Goal: Task Accomplishment & Management: Complete application form

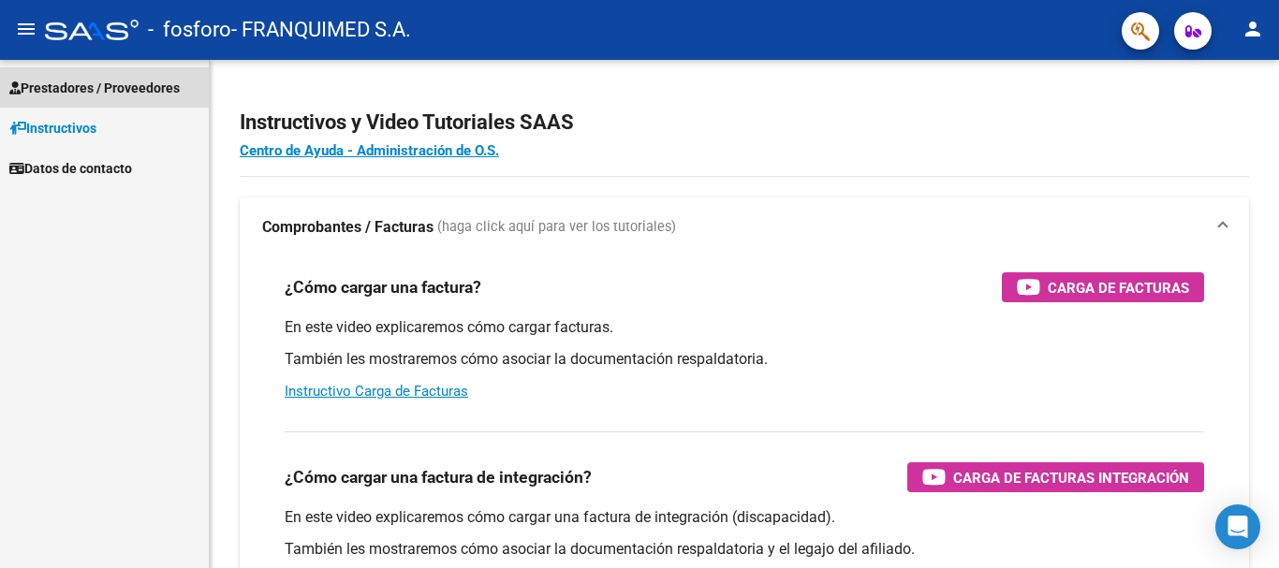
click at [76, 95] on span "Prestadores / Proveedores" at bounding box center [94, 88] width 170 height 21
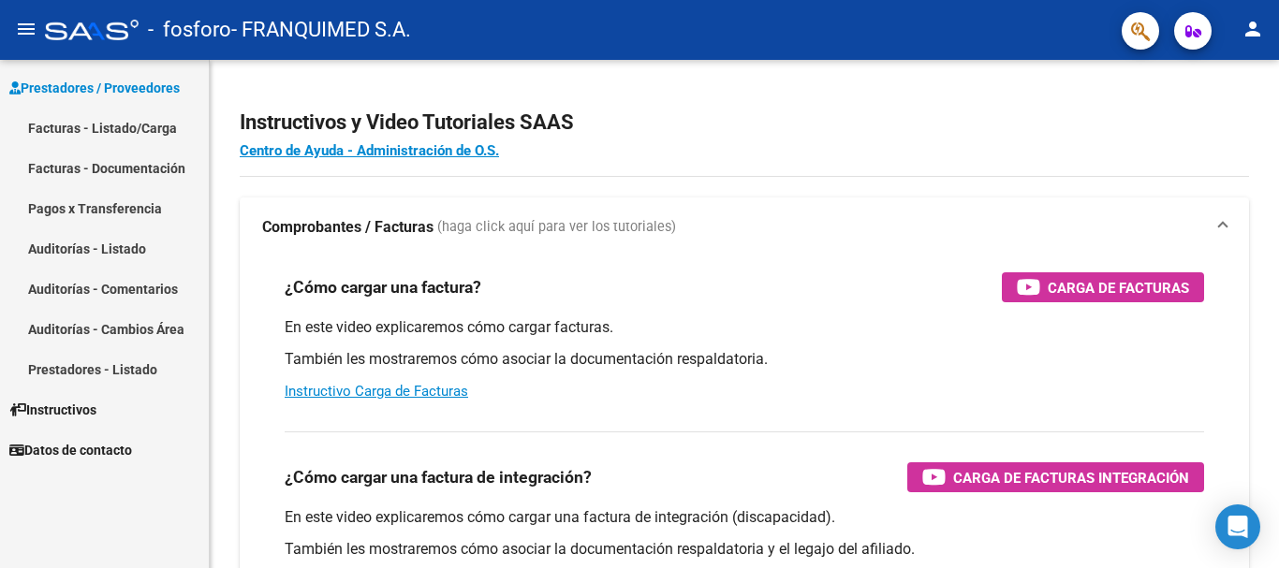
click at [109, 127] on link "Facturas - Listado/Carga" at bounding box center [104, 128] width 209 height 40
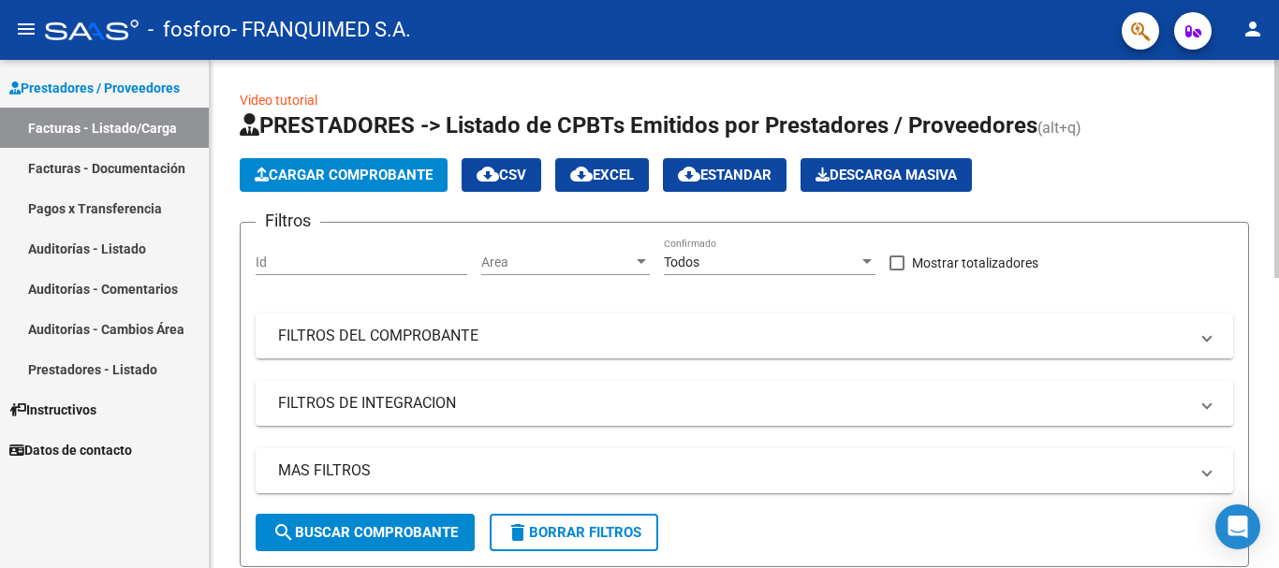
click at [419, 169] on span "Cargar Comprobante" at bounding box center [344, 175] width 178 height 17
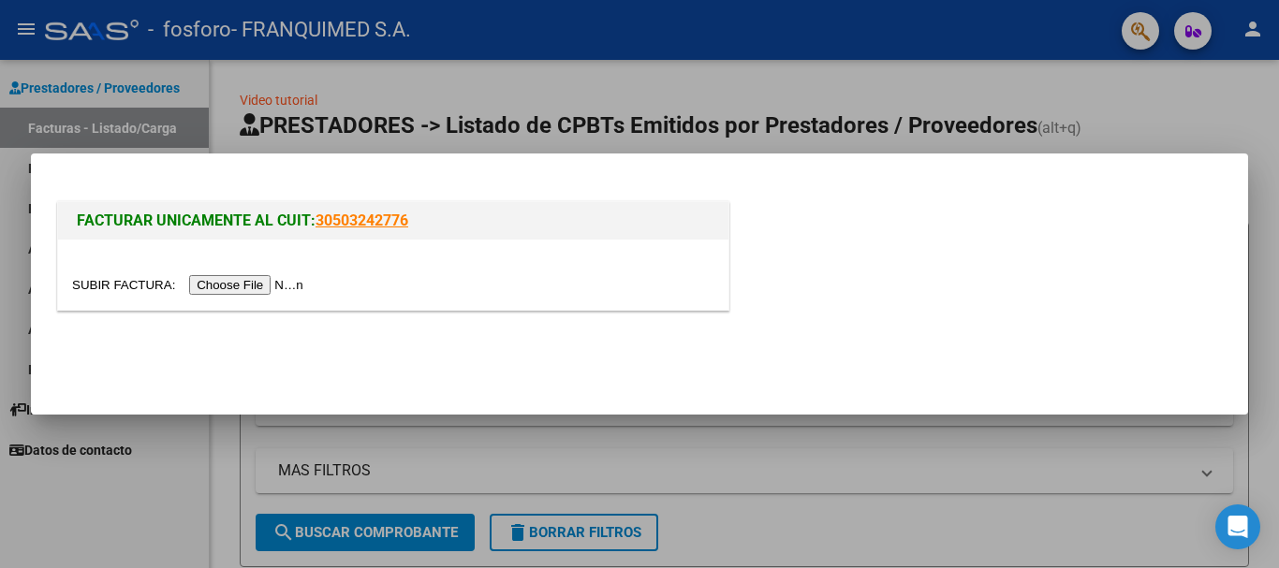
click at [213, 282] on input "file" at bounding box center [190, 285] width 237 height 20
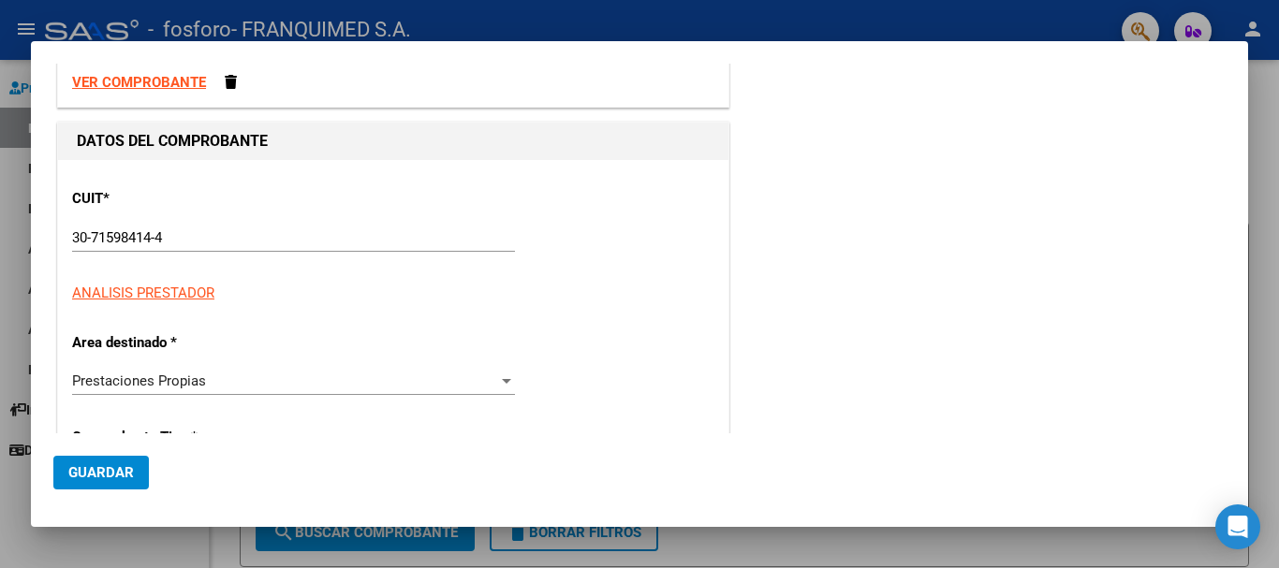
scroll to position [187, 0]
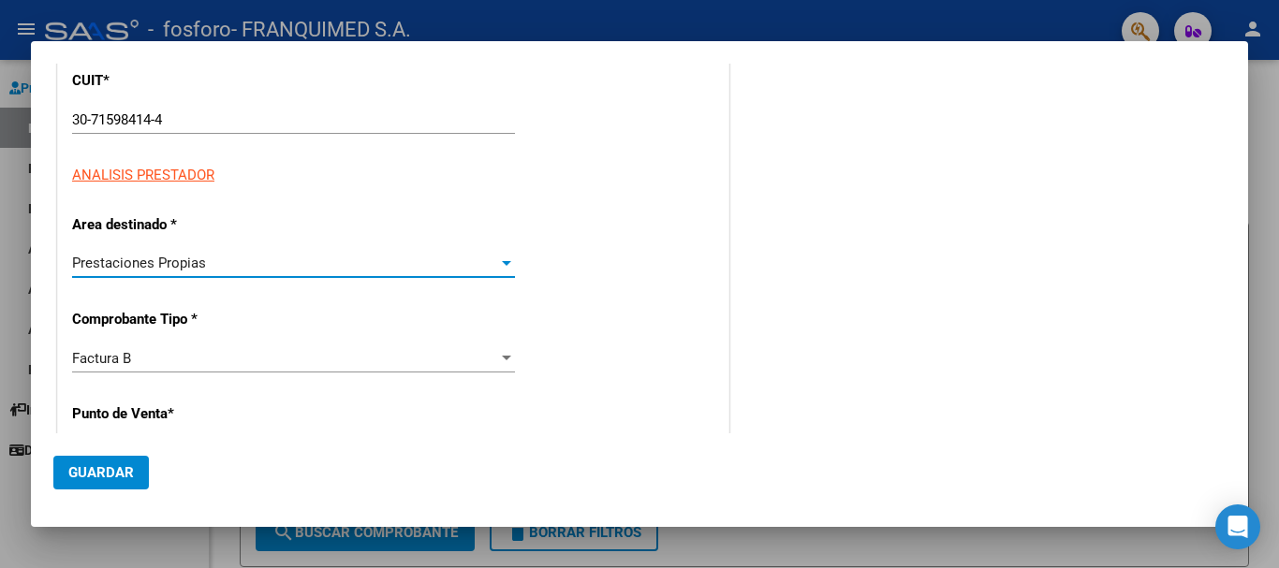
click at [241, 258] on div "Prestaciones Propias" at bounding box center [285, 263] width 426 height 17
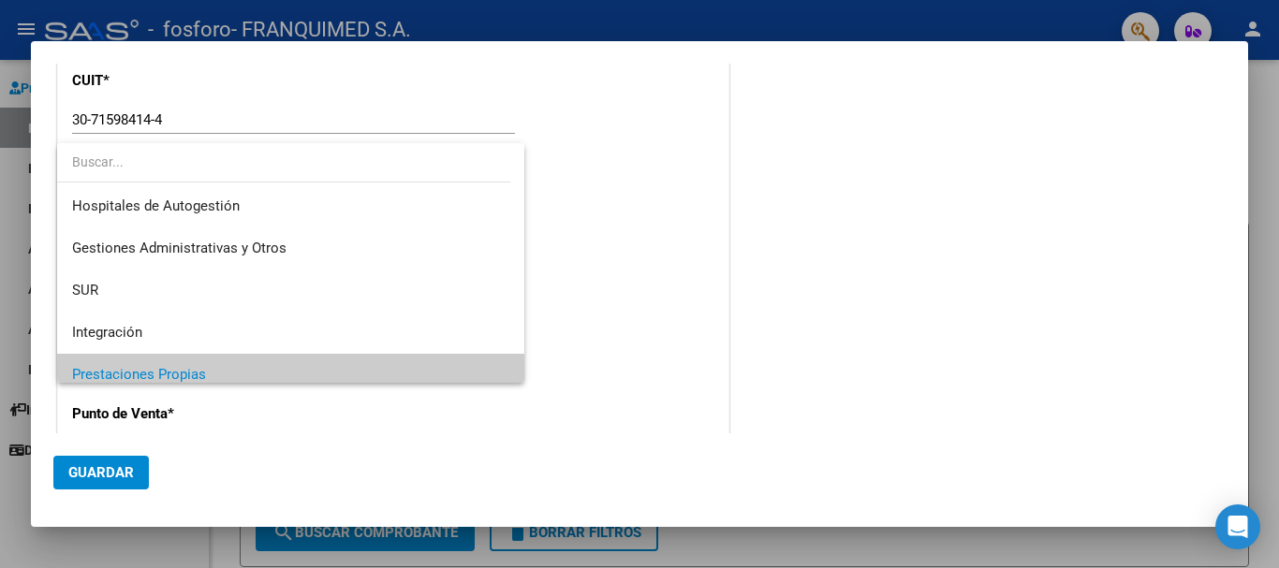
scroll to position [112, 0]
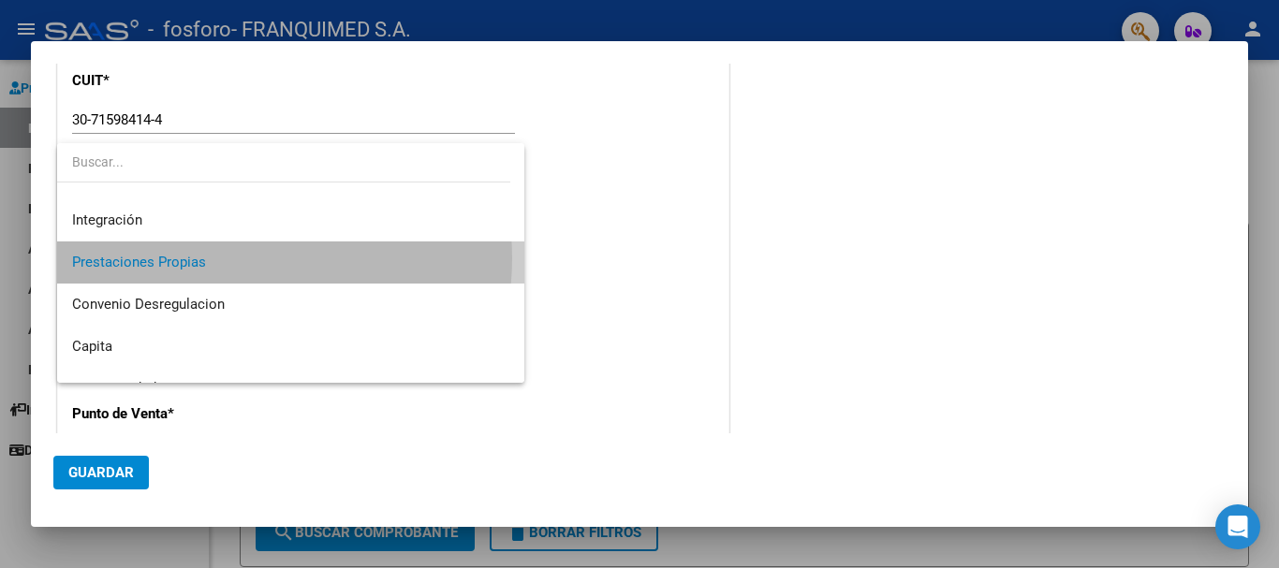
click at [241, 258] on span "Prestaciones Propias" at bounding box center [290, 263] width 437 height 42
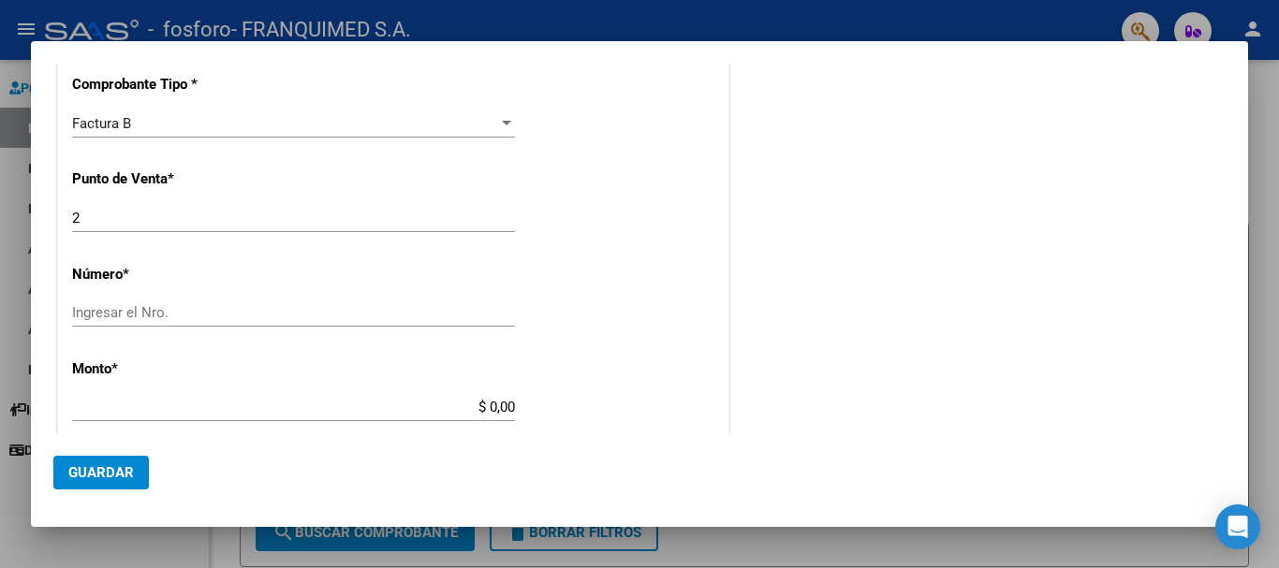
scroll to position [468, 0]
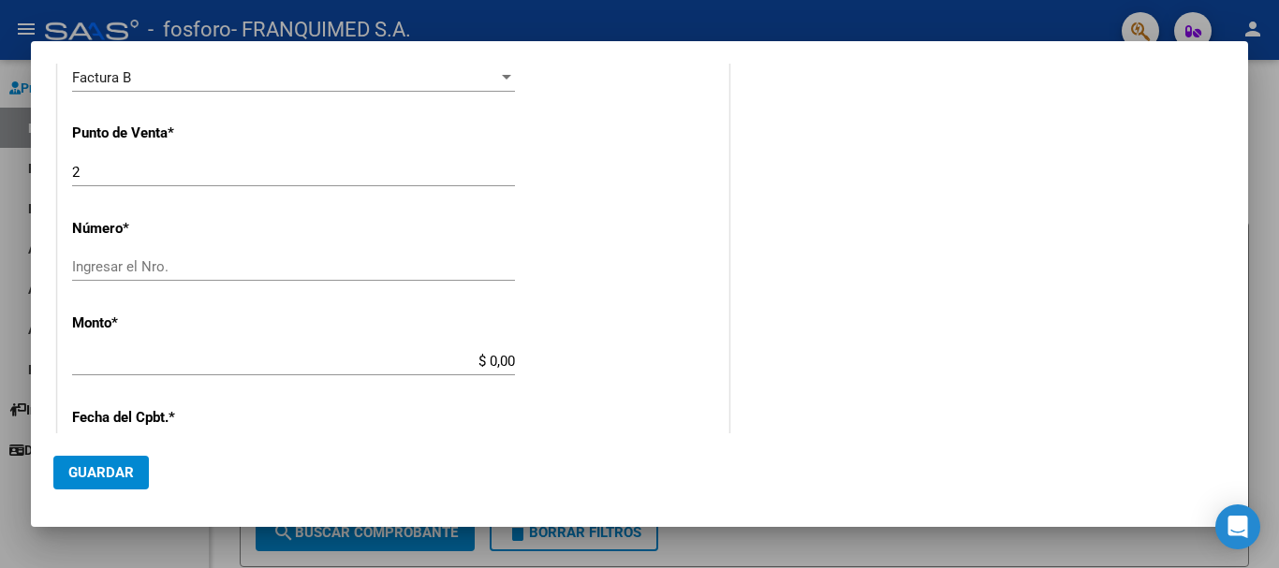
click at [229, 266] on input "Ingresar el Nro." at bounding box center [293, 266] width 443 height 17
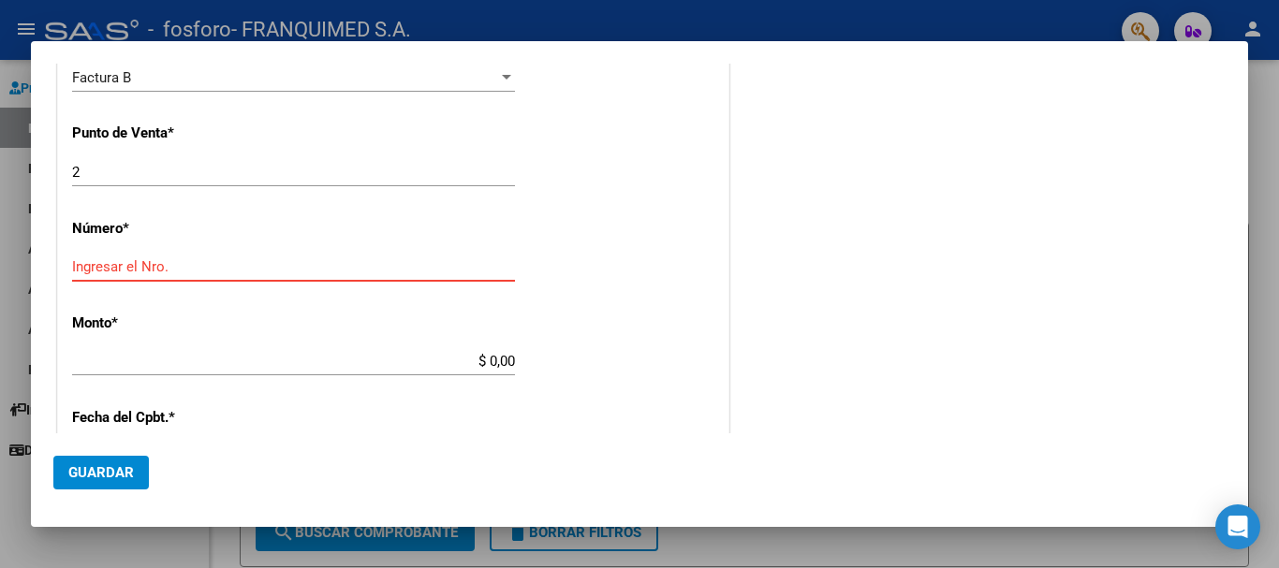
click at [297, 260] on input "Ingresar el Nro." at bounding box center [293, 266] width 443 height 17
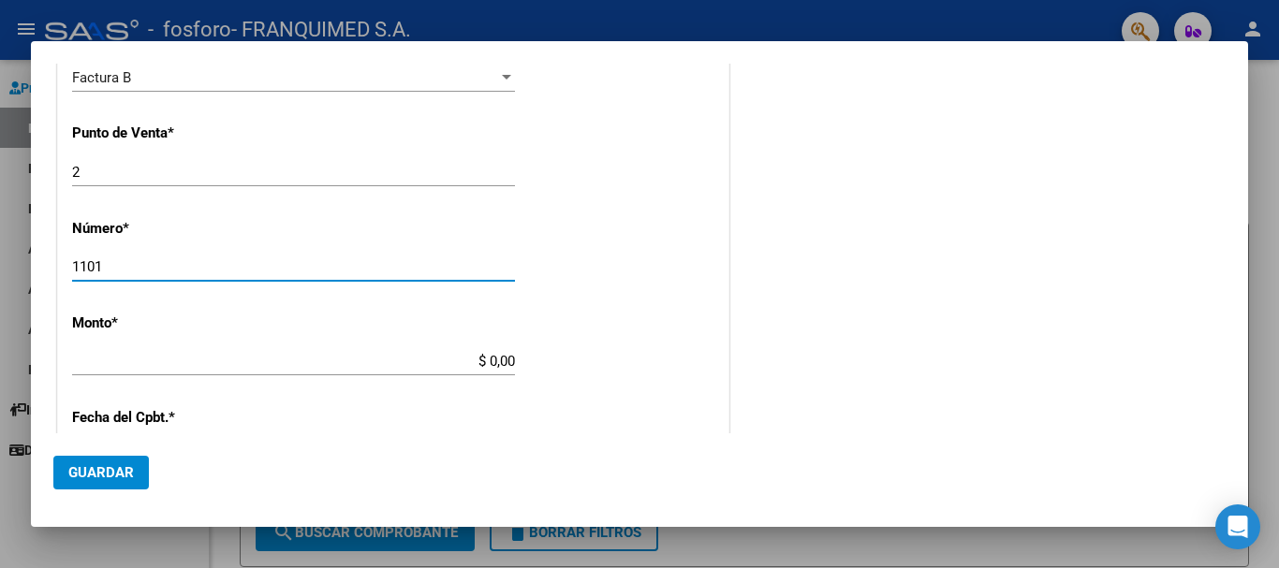
type input "1101"
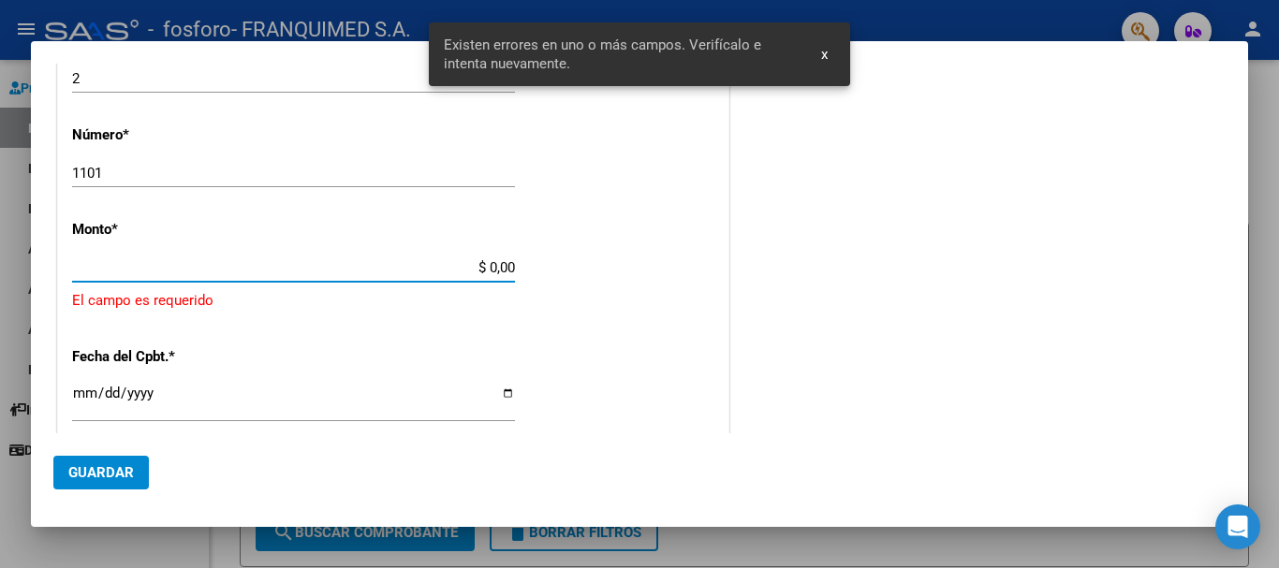
scroll to position [579, 0]
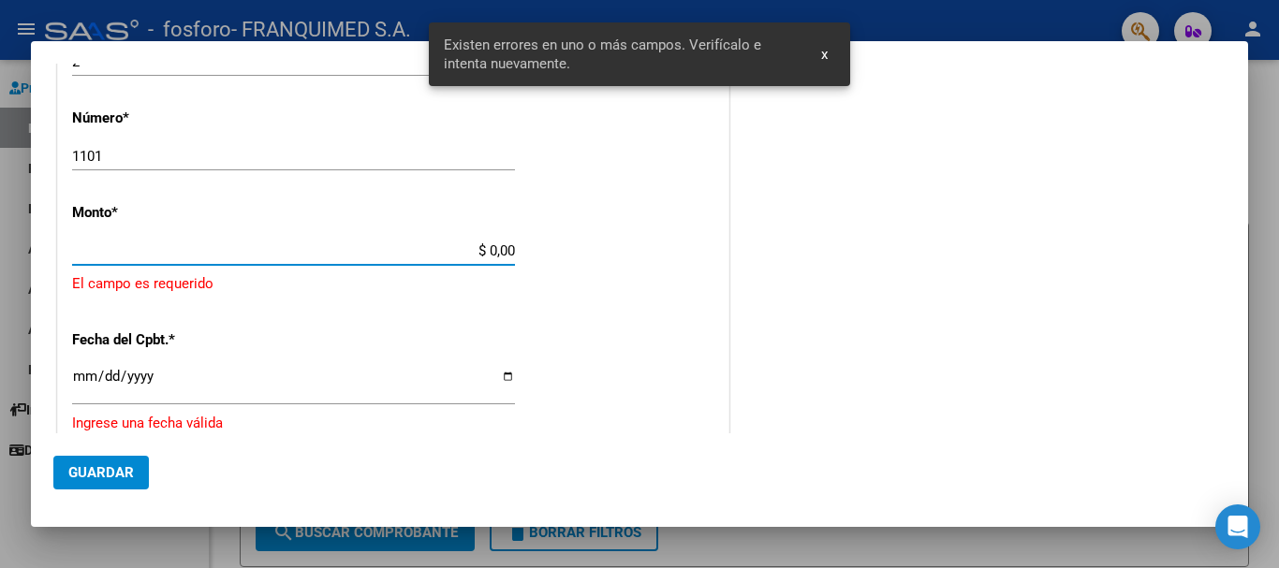
paste input "6,822,480."
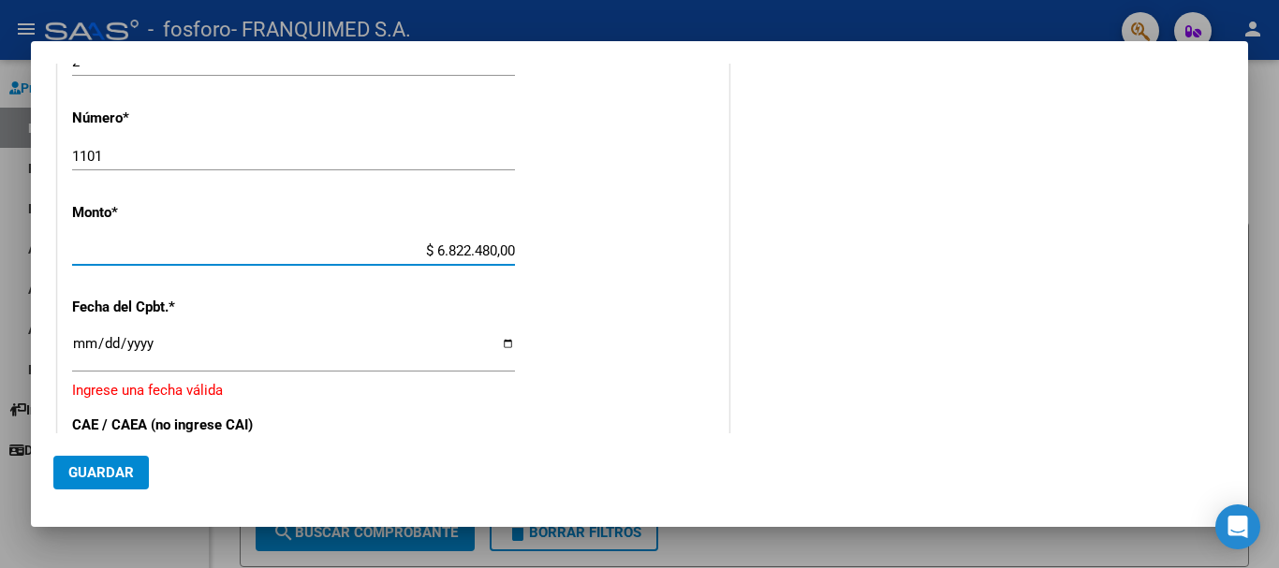
type input "$ 6.822.480,00"
click at [503, 343] on input "Ingresar la fecha" at bounding box center [293, 351] width 443 height 30
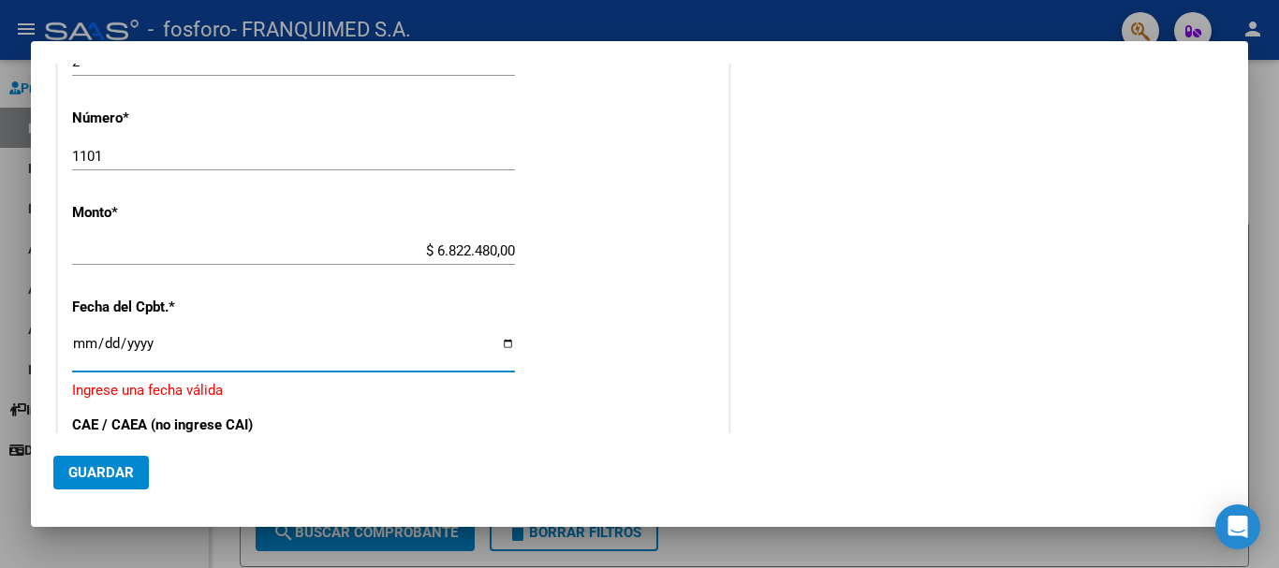
type input "[DATE]"
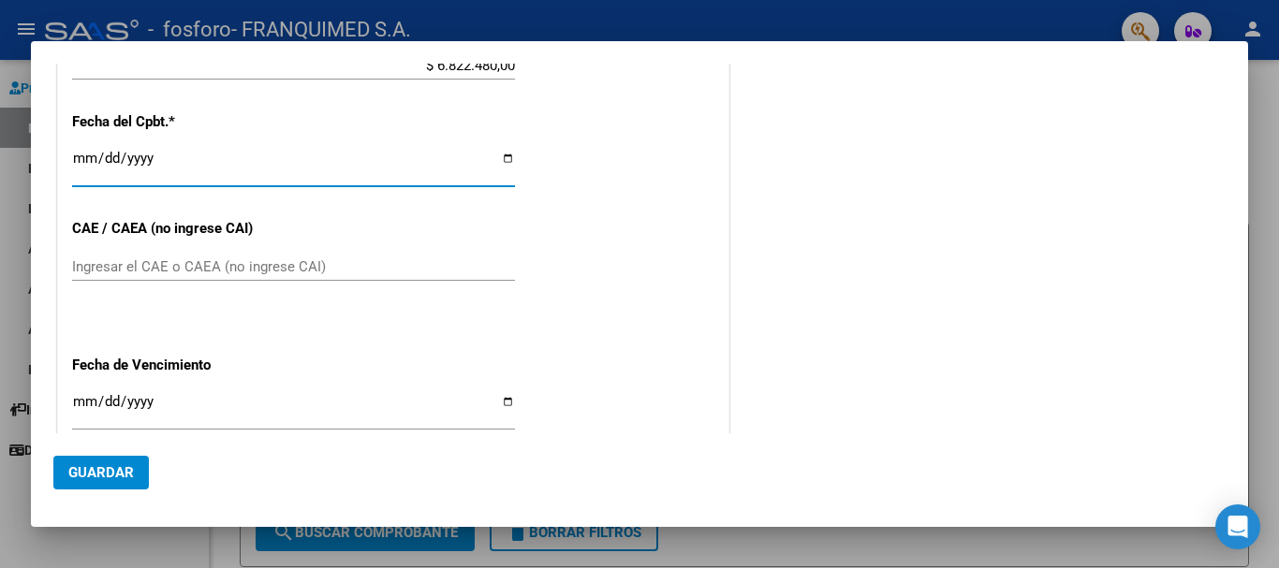
scroll to position [766, 0]
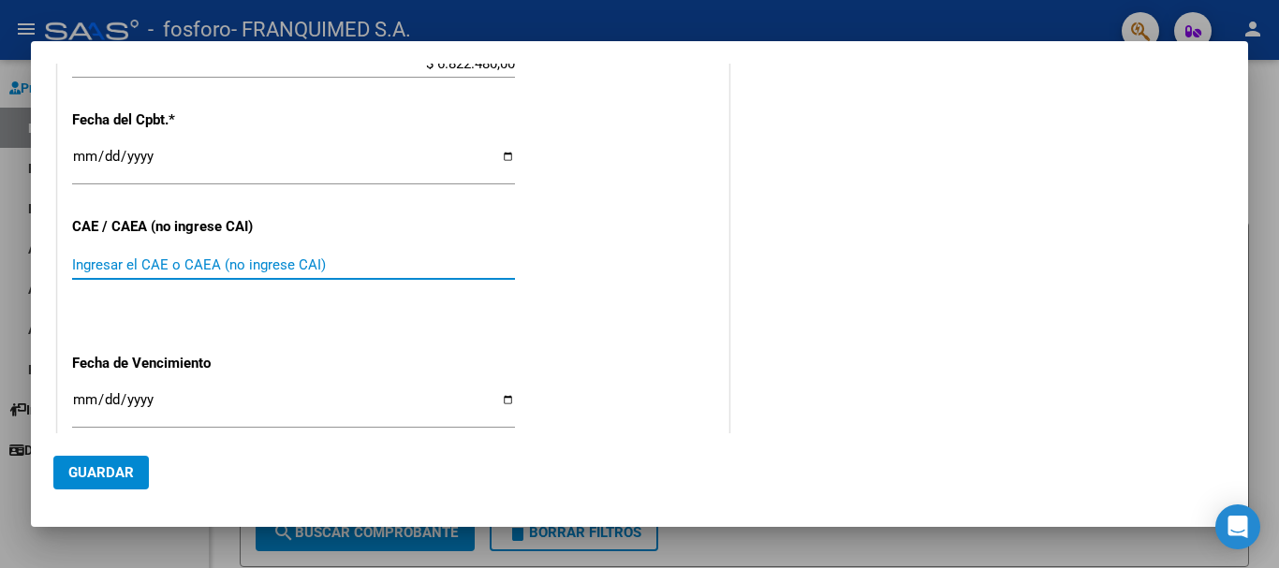
paste input "75324786842333"
type input "75324786842333"
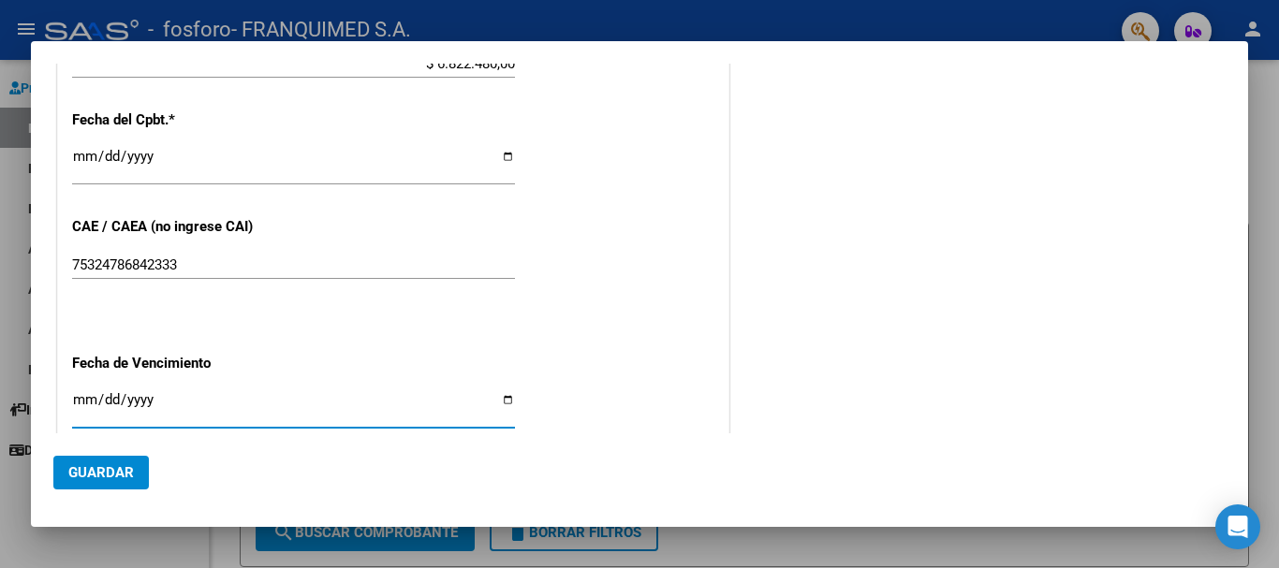
click at [503, 394] on input "Ingresar la fecha" at bounding box center [293, 407] width 443 height 30
type input "[DATE]"
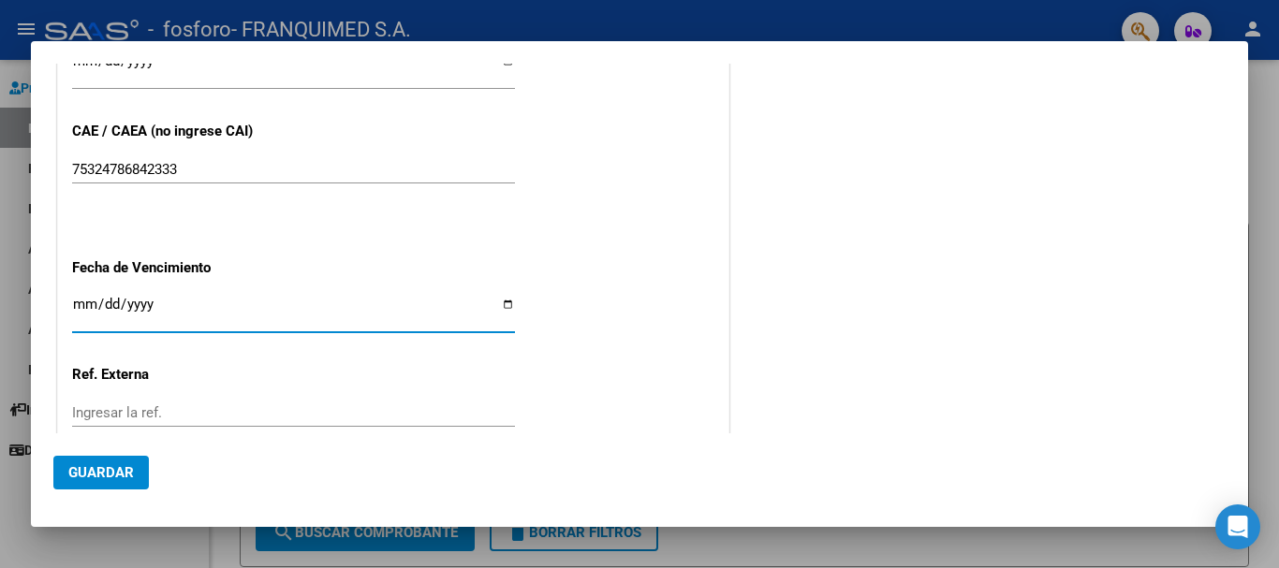
scroll to position [986, 0]
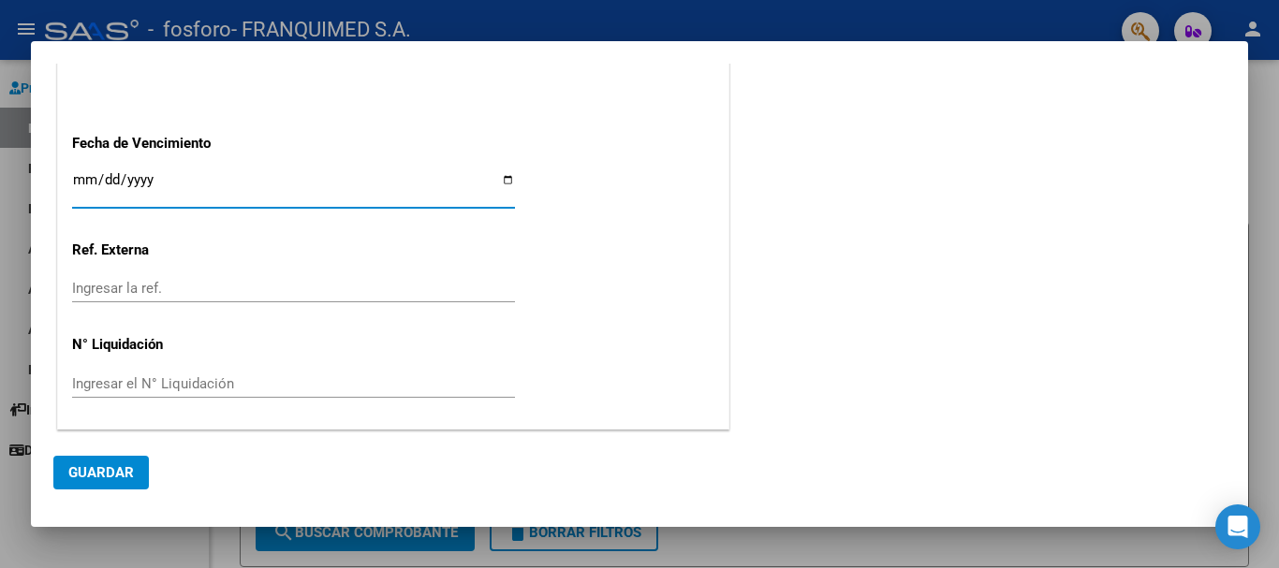
click at [101, 461] on button "Guardar" at bounding box center [101, 473] width 96 height 34
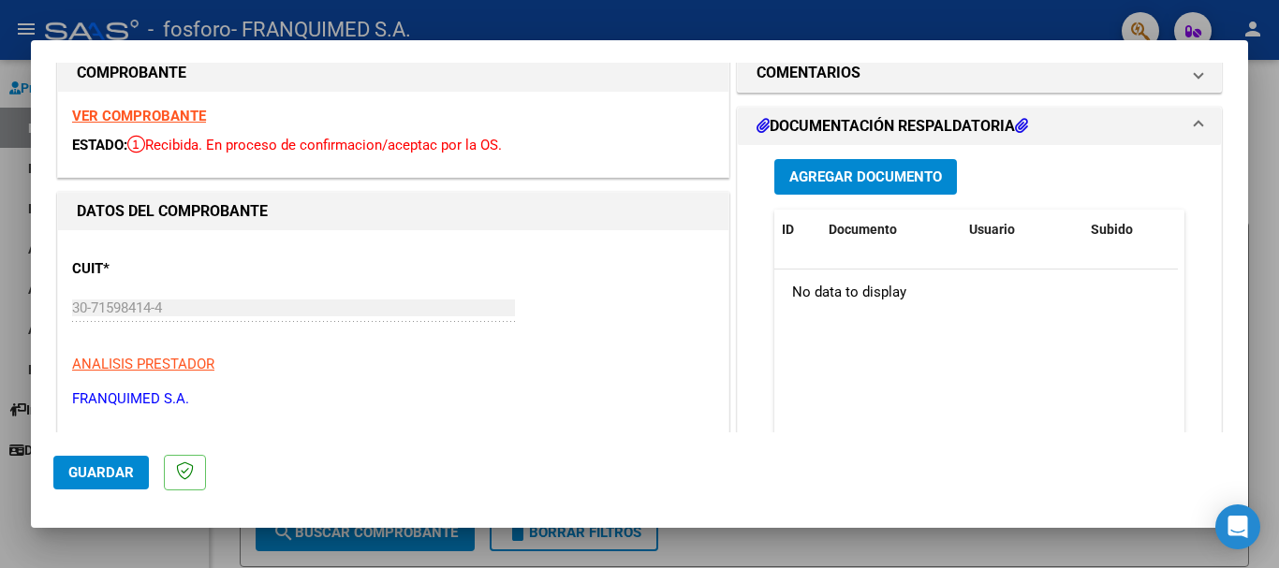
scroll to position [0, 0]
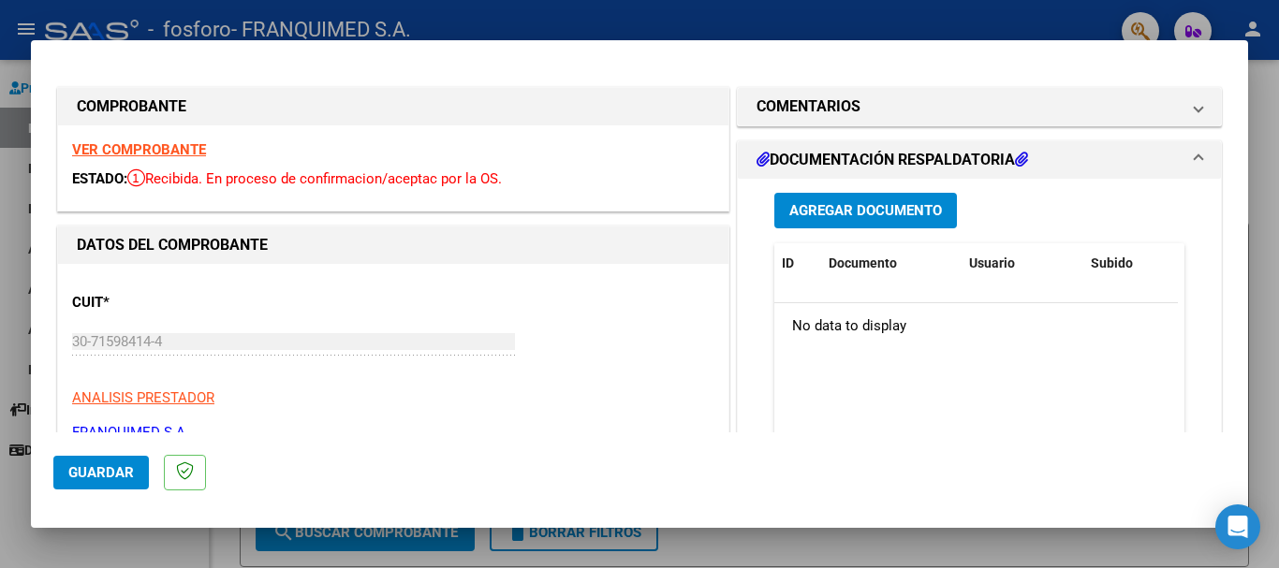
click at [853, 213] on span "Agregar Documento" at bounding box center [865, 211] width 153 height 17
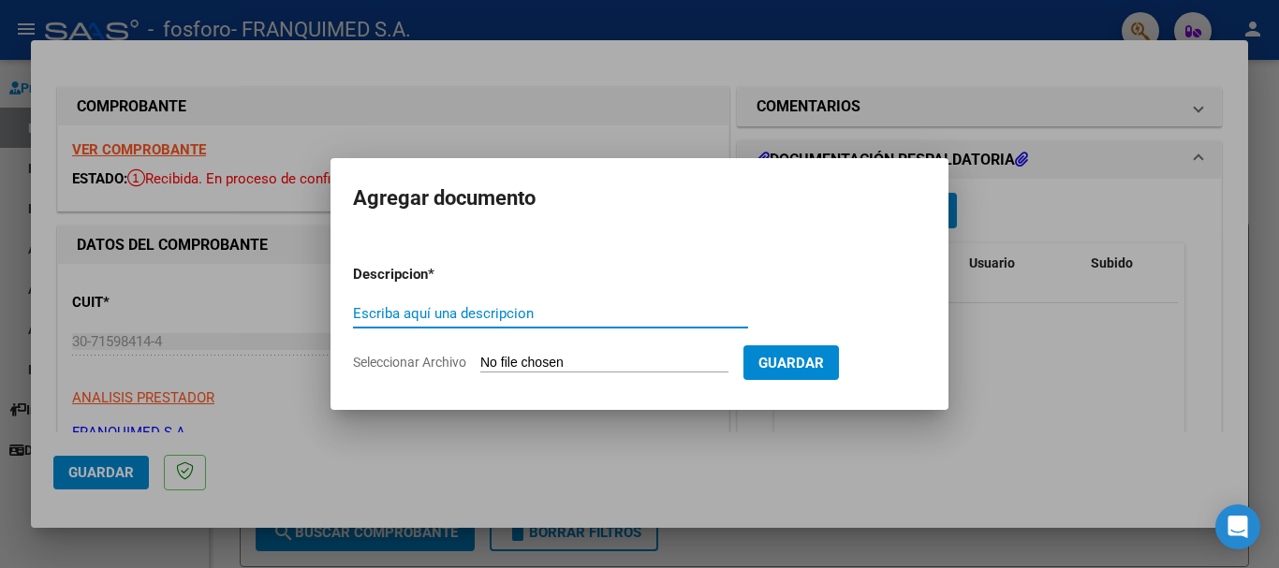
click at [538, 311] on input "Escriba aquí una descripcion" at bounding box center [550, 313] width 395 height 17
type input "Planillas"
click at [550, 361] on input "Seleccionar Archivo" at bounding box center [604, 364] width 248 height 18
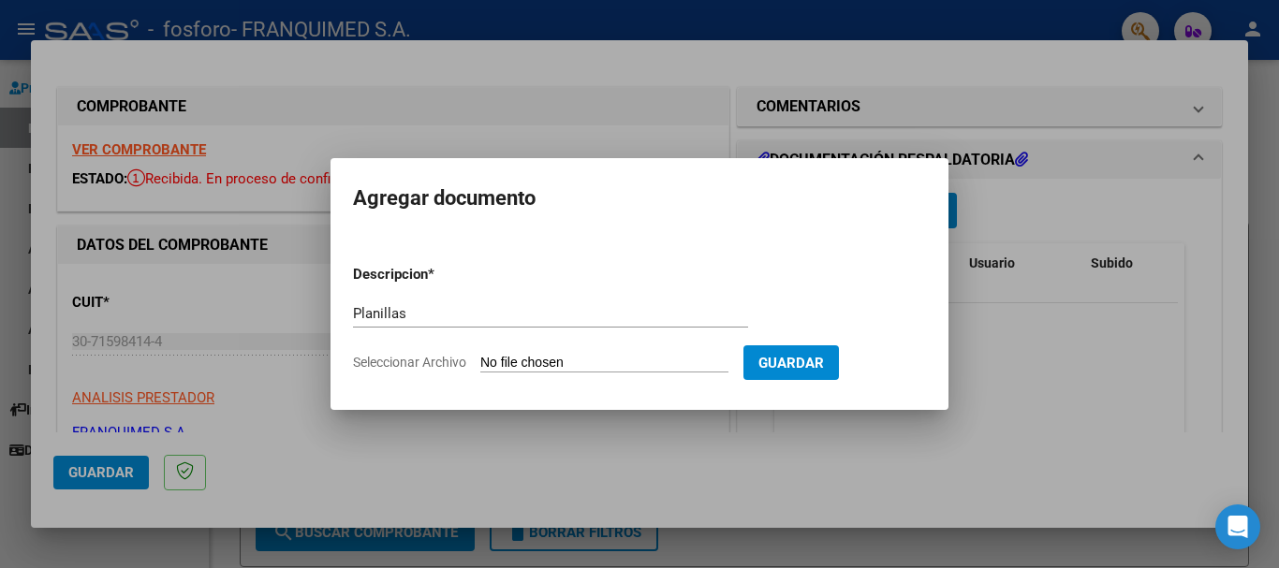
type input "C:\fakepath\Planillas.pdf"
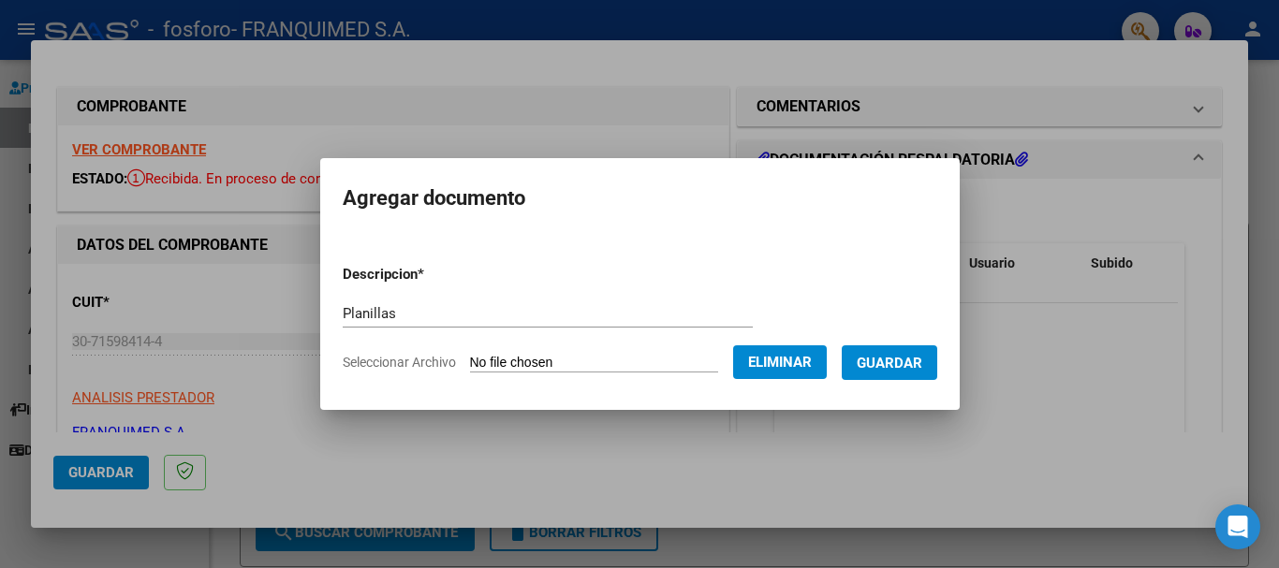
click at [905, 362] on span "Guardar" at bounding box center [890, 363] width 66 height 17
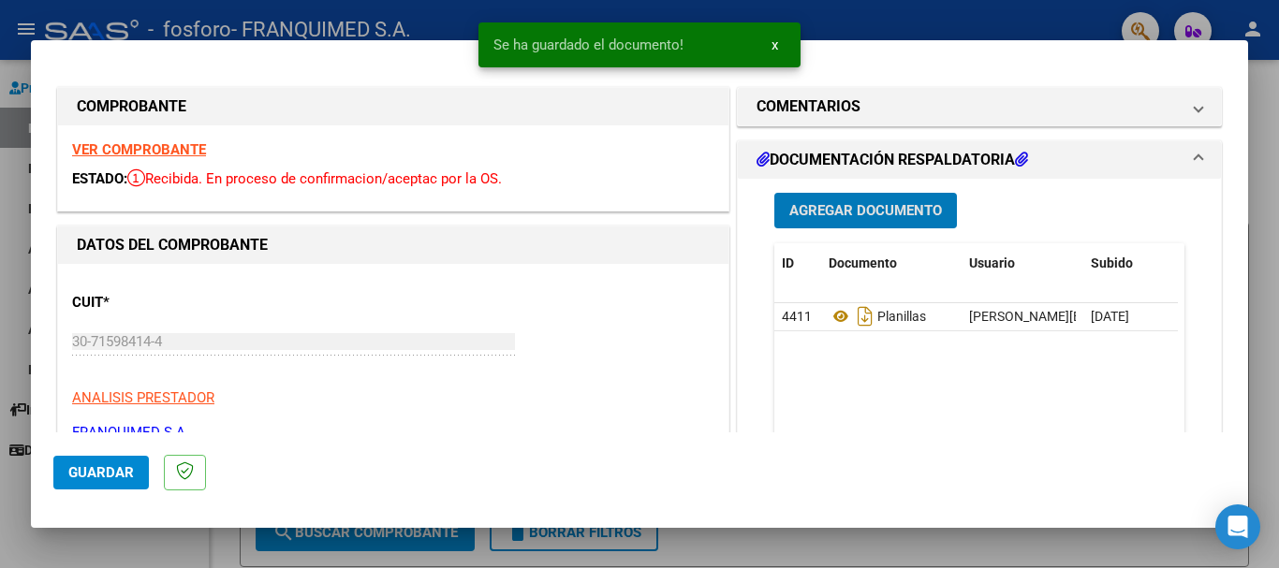
click at [869, 211] on span "Agregar Documento" at bounding box center [865, 211] width 153 height 17
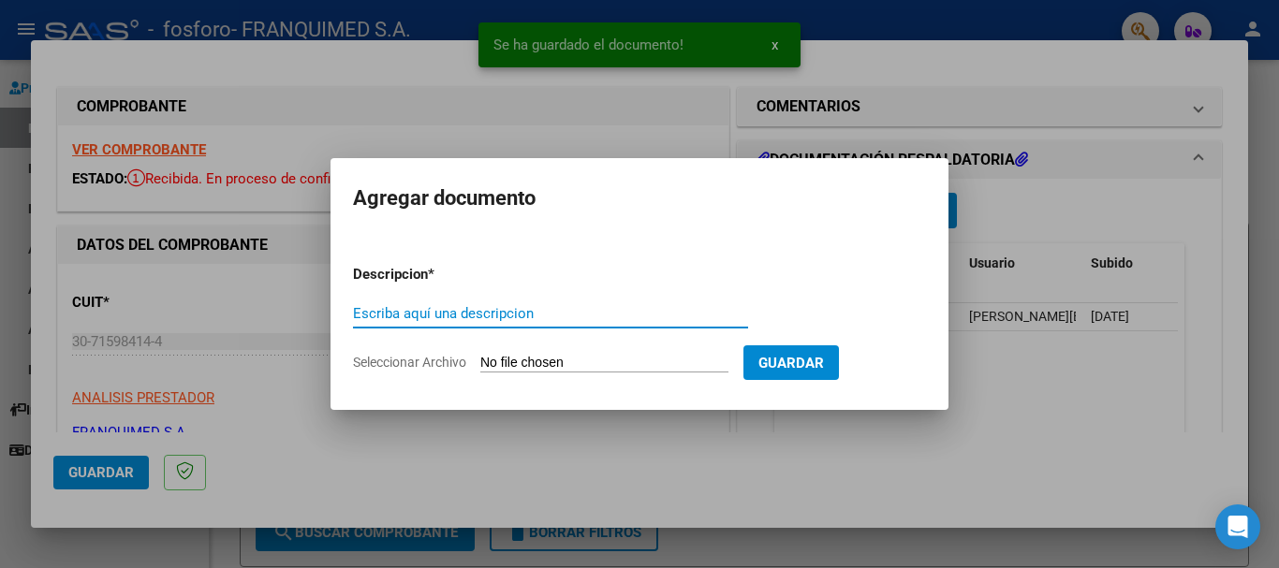
click at [576, 317] on input "Escriba aquí una descripcion" at bounding box center [550, 313] width 395 height 17
click at [544, 320] on input "Escriba aquí una descripcion" at bounding box center [550, 313] width 395 height 17
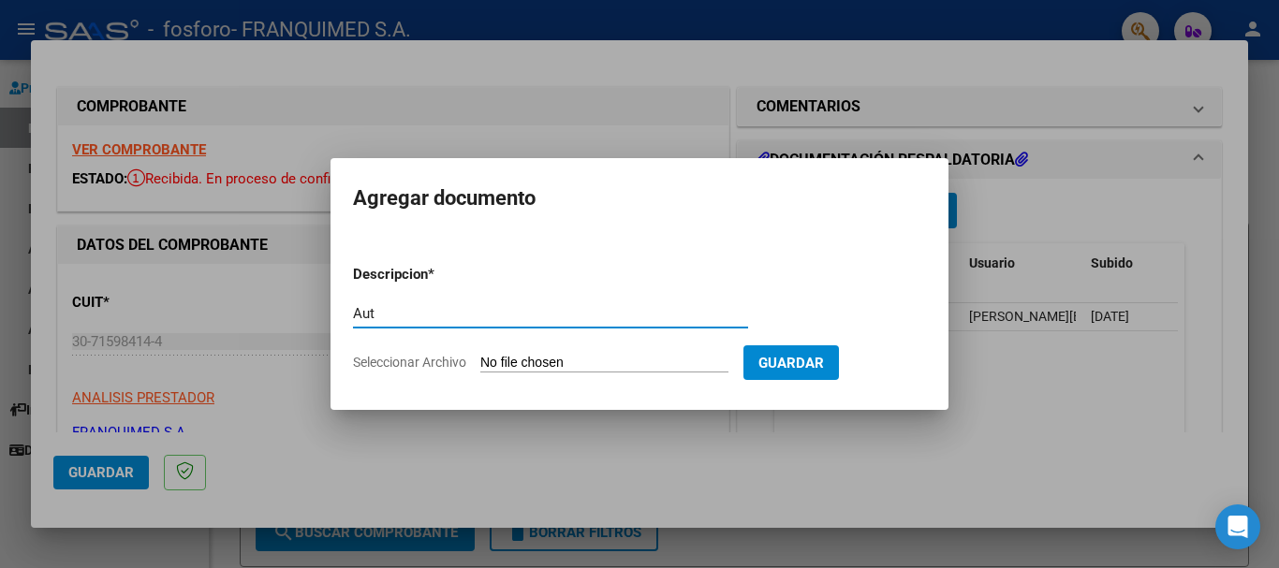
type input "Aut"
click at [614, 361] on input "Seleccionar Archivo" at bounding box center [604, 364] width 248 height 18
type input "C:\fakepath\Order sheet_014131.pdf"
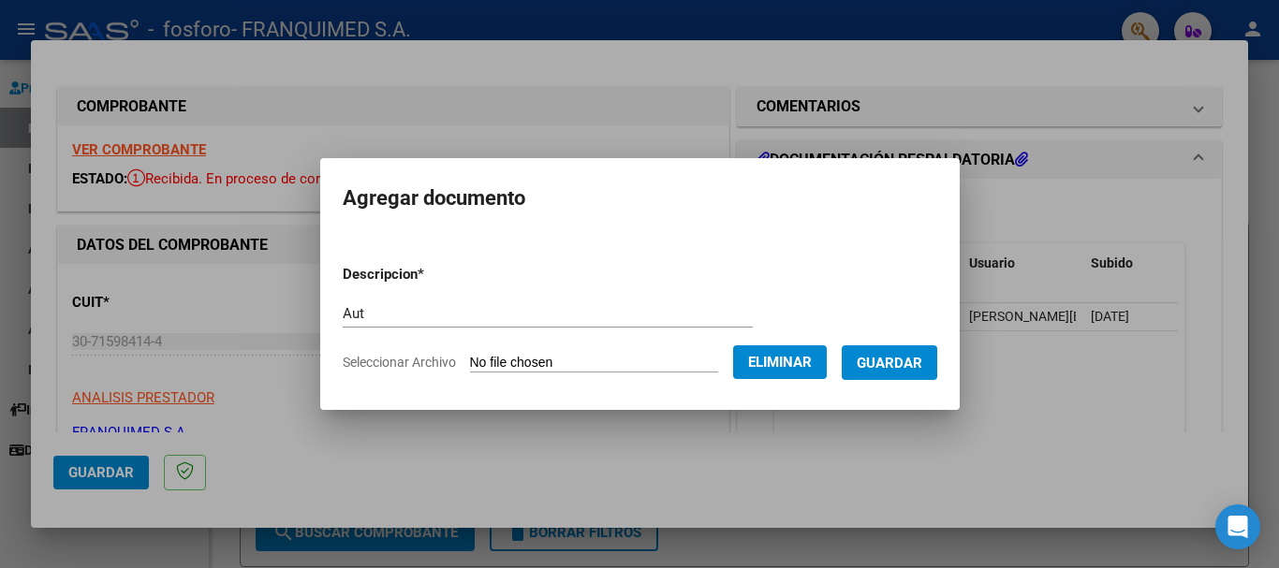
click at [876, 363] on span "Guardar" at bounding box center [890, 363] width 66 height 17
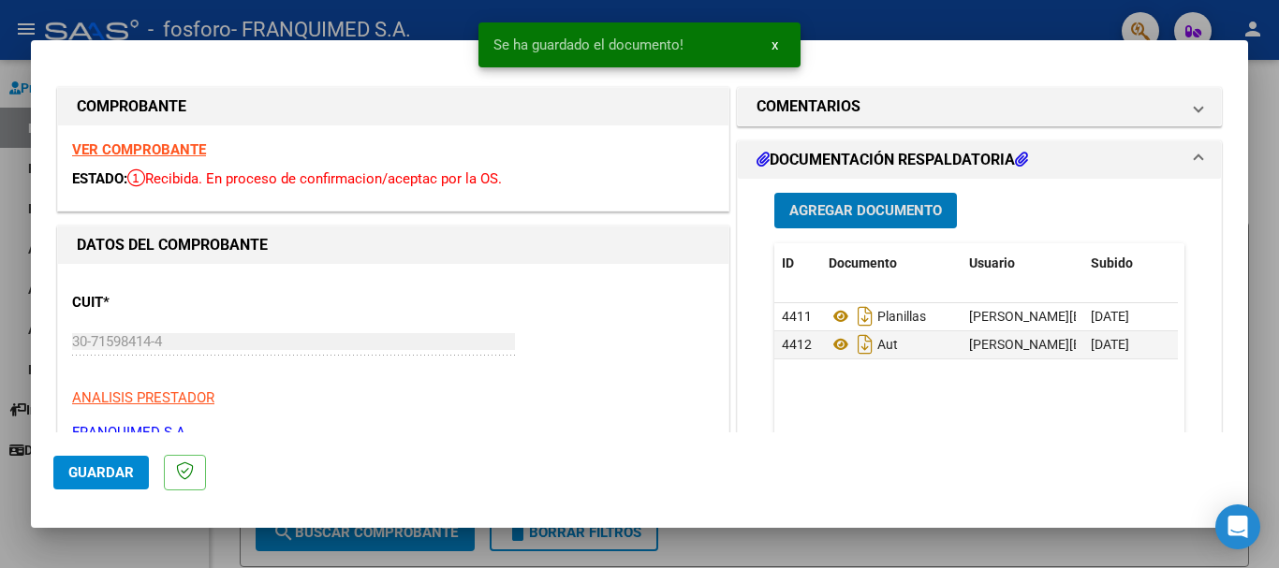
click at [851, 204] on span "Agregar Documento" at bounding box center [865, 211] width 153 height 17
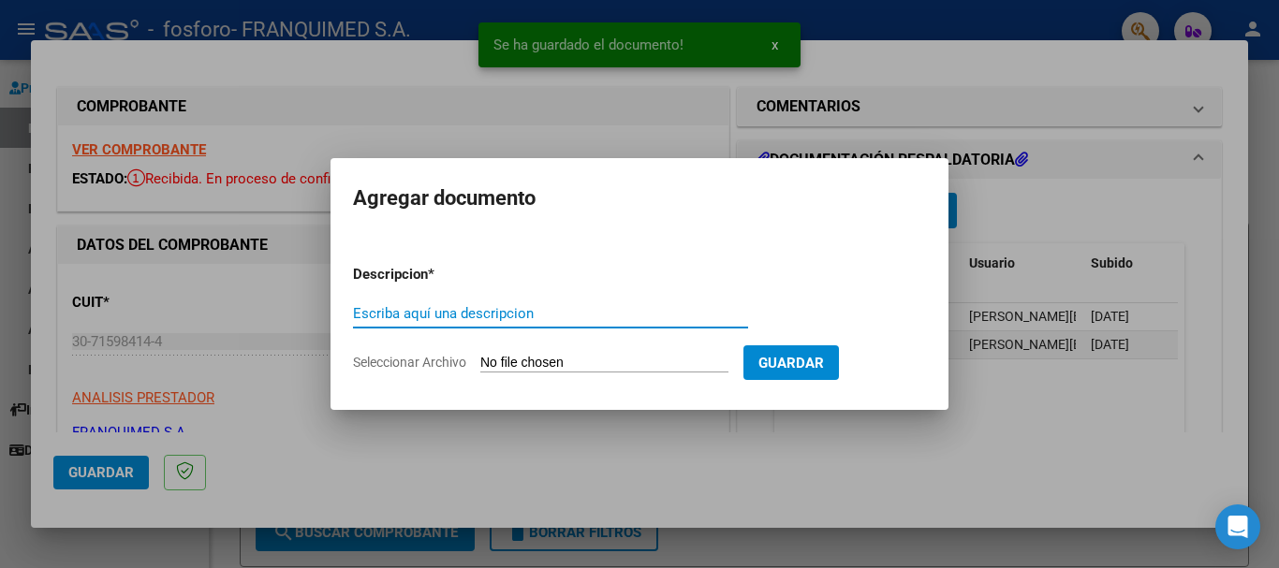
click at [537, 317] on input "Escriba aquí una descripcion" at bounding box center [550, 313] width 395 height 17
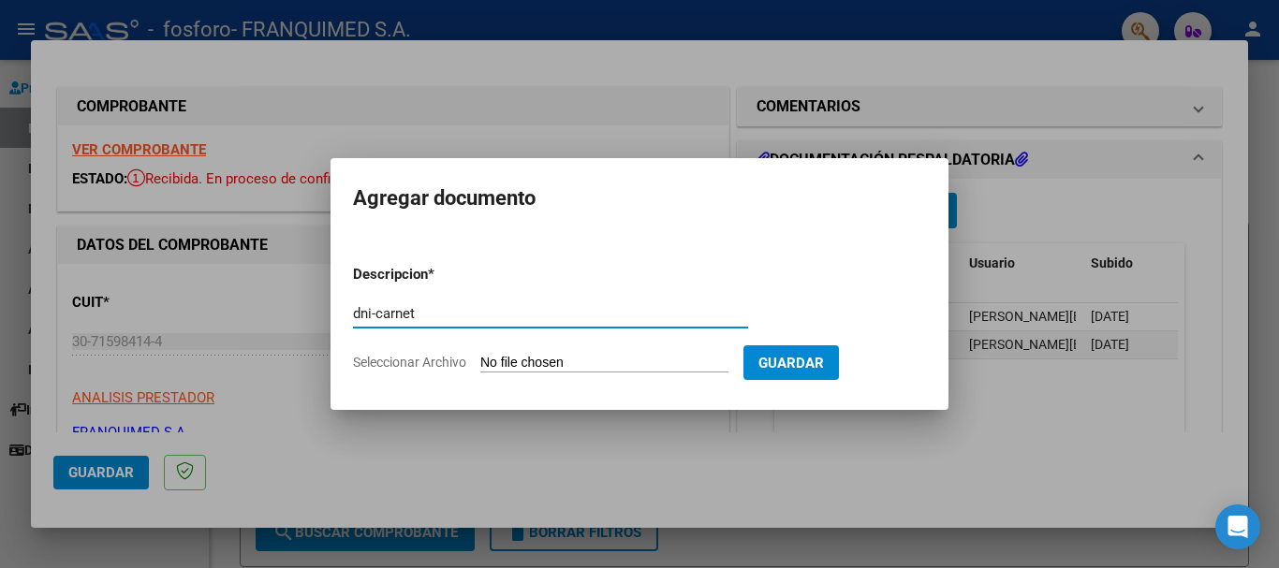
type input "dni-carnet"
click at [547, 374] on form "Descripcion * dni-carnet Escriba aquí una descripcion Seleccionar Archivo Guard…" at bounding box center [639, 318] width 573 height 137
click at [549, 367] on input "Seleccionar Archivo" at bounding box center [604, 364] width 248 height 18
type input "C:\fakepath\CARNET -DNI [PERSON_NAME].pdf"
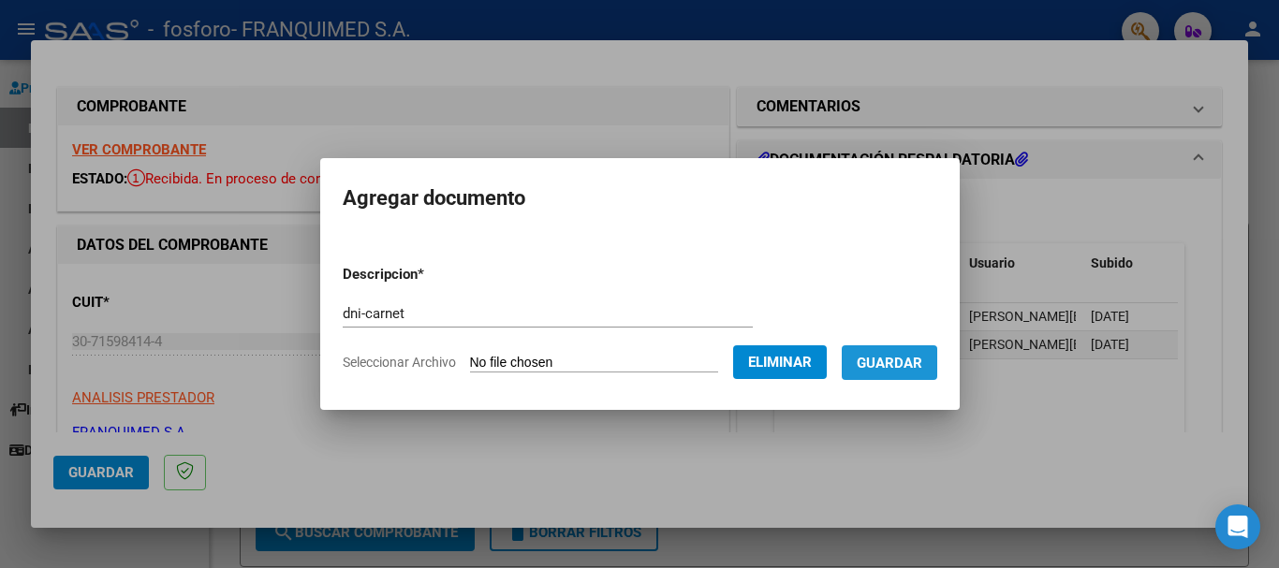
click at [895, 368] on span "Guardar" at bounding box center [890, 363] width 66 height 17
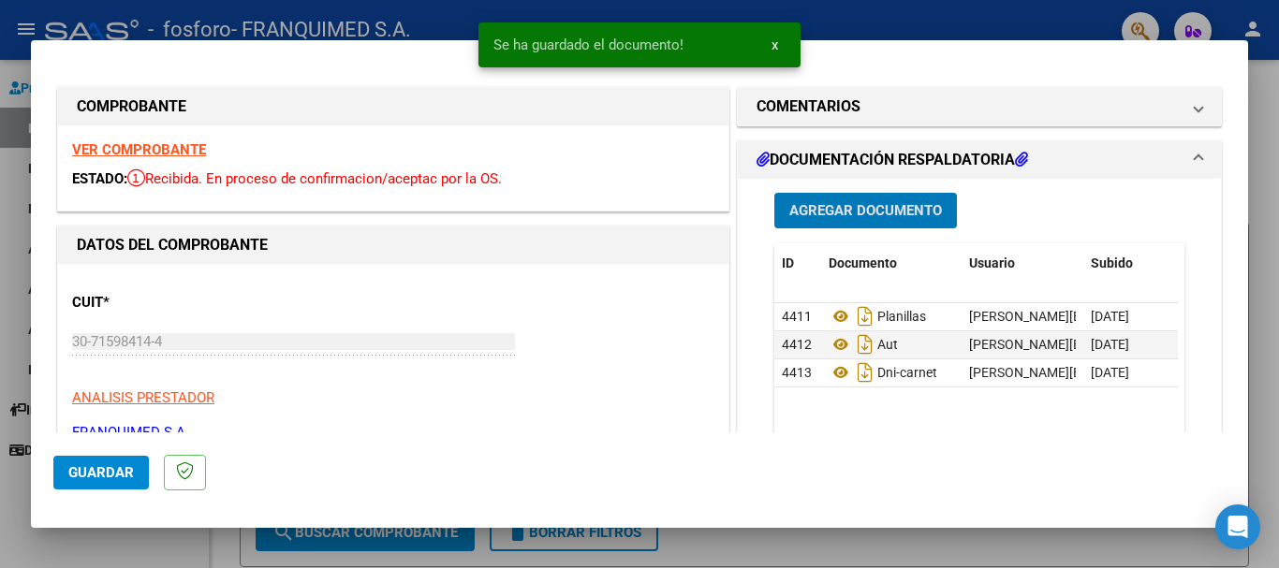
click at [842, 207] on span "Agregar Documento" at bounding box center [865, 211] width 153 height 17
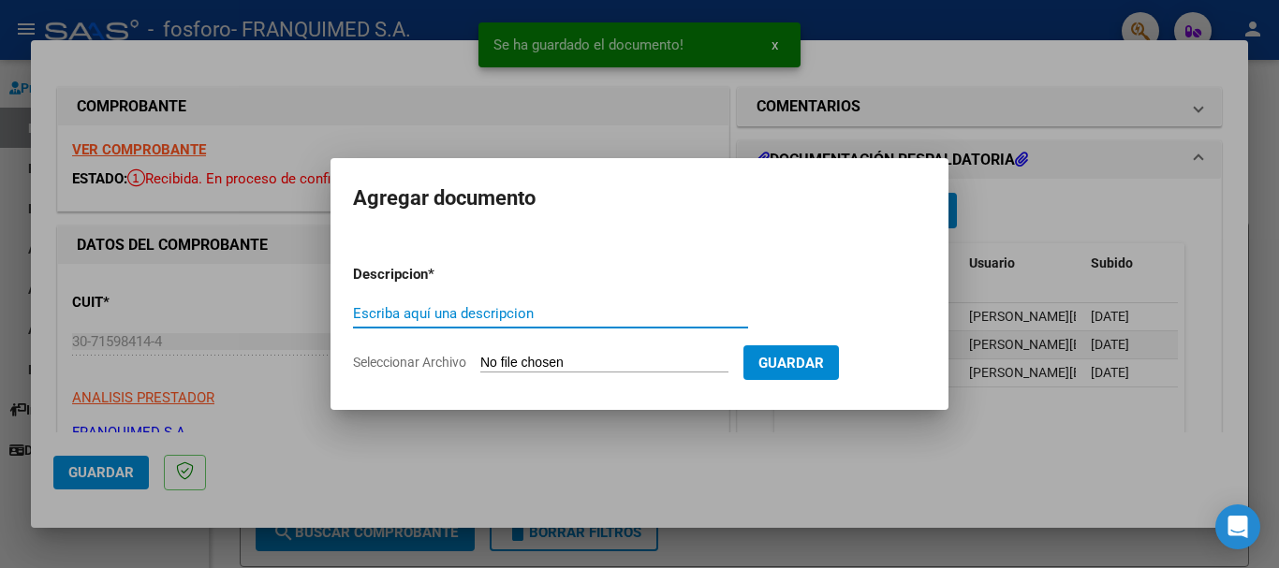
click at [480, 319] on input "Escriba aquí una descripcion" at bounding box center [550, 313] width 395 height 17
type input "Fac"
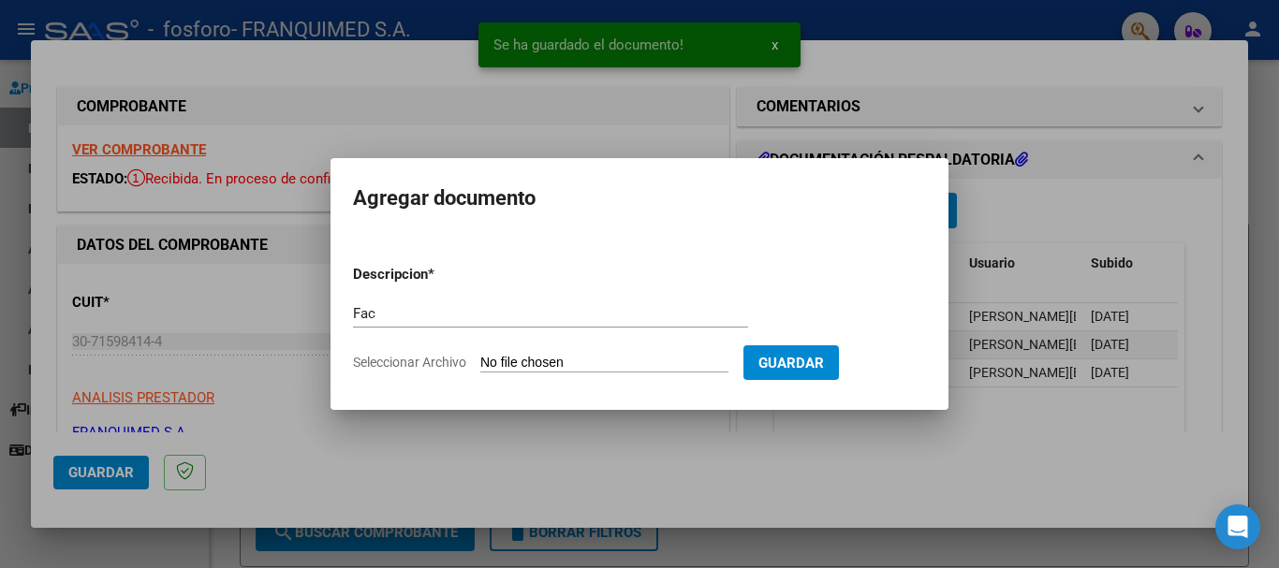
click at [559, 357] on input "Seleccionar Archivo" at bounding box center [604, 364] width 248 height 18
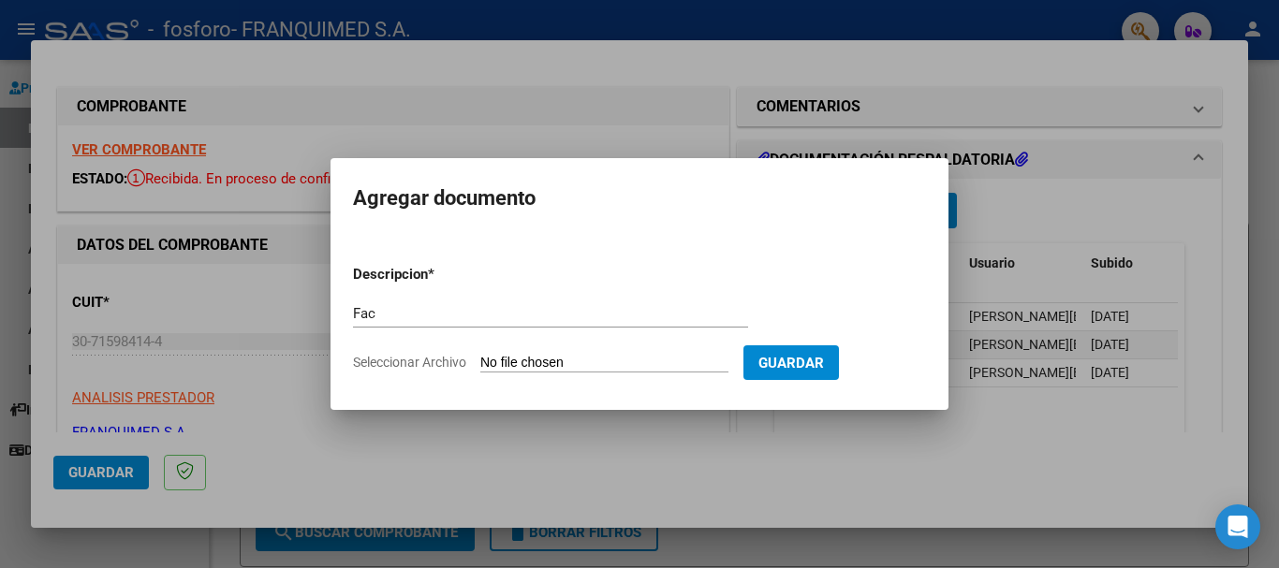
type input "C:\fakepath\FAC-B-0002 00001101.pdf"
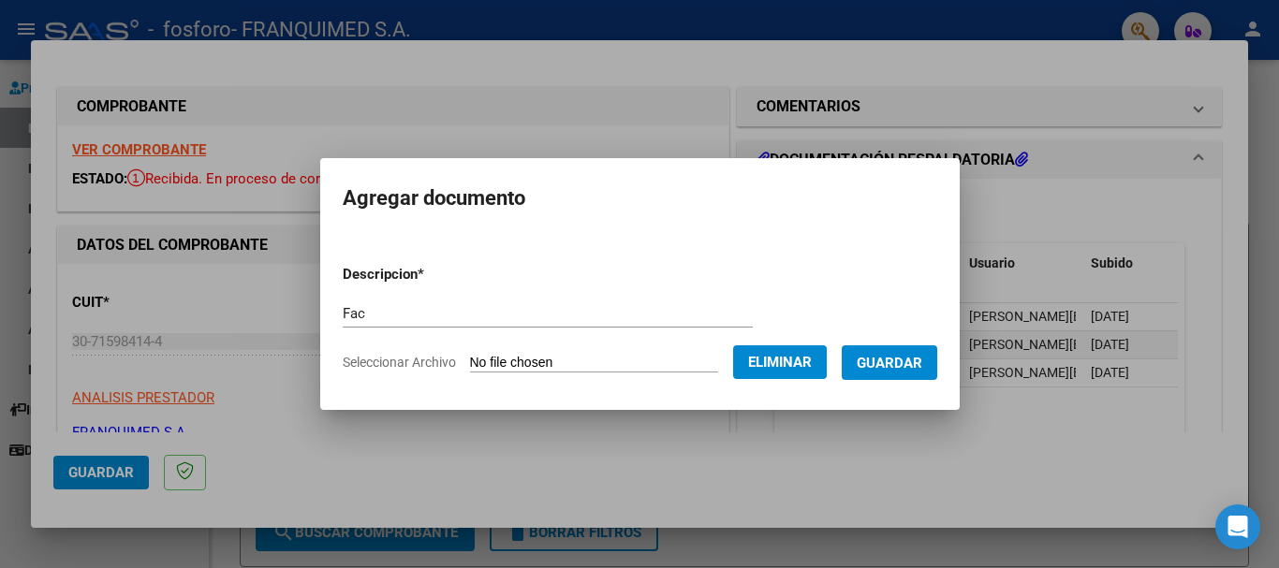
click at [883, 360] on span "Guardar" at bounding box center [890, 363] width 66 height 17
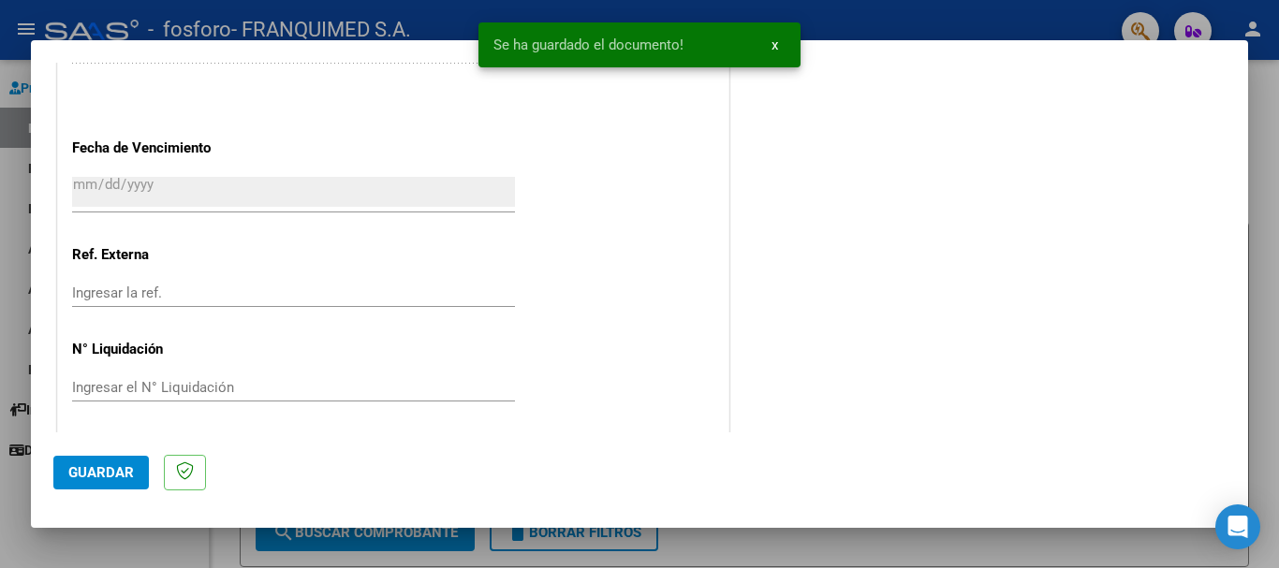
scroll to position [1057, 0]
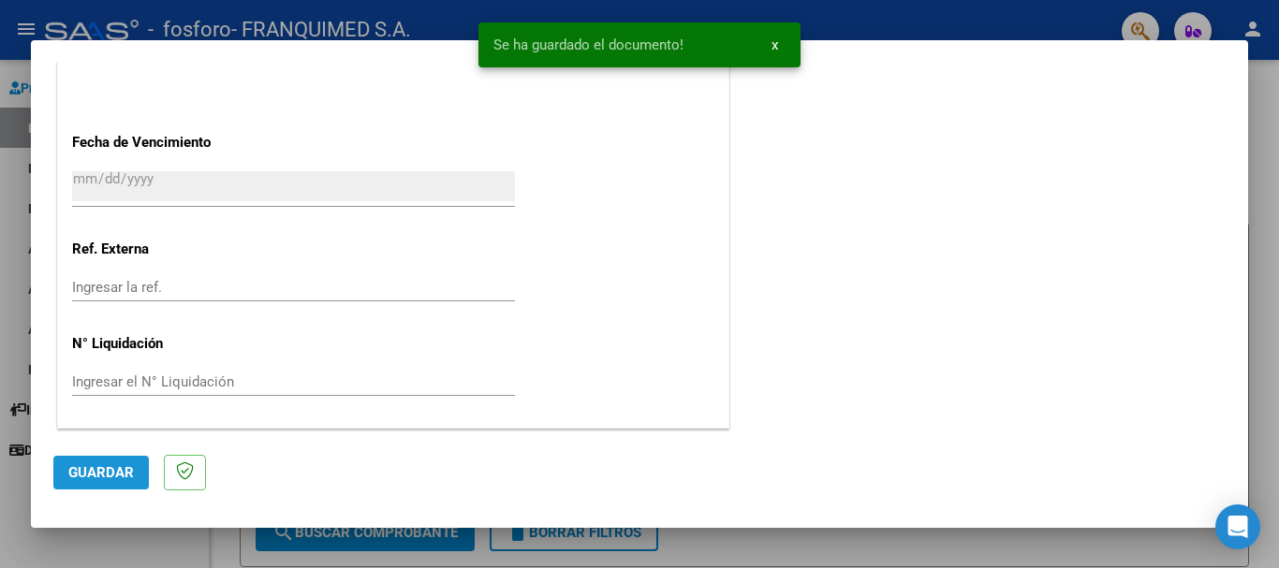
click at [108, 467] on span "Guardar" at bounding box center [101, 472] width 66 height 17
click at [75, 471] on span "Guardar" at bounding box center [101, 472] width 66 height 17
click at [1278, 309] on div at bounding box center [639, 284] width 1279 height 568
type input "$ 0,00"
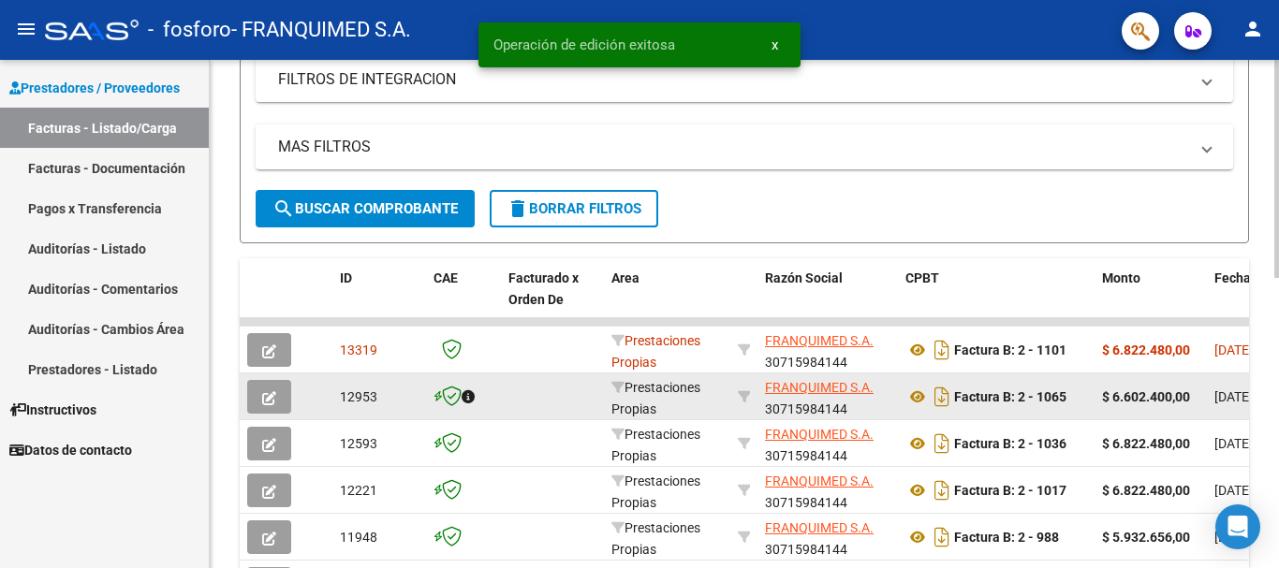
scroll to position [375, 0]
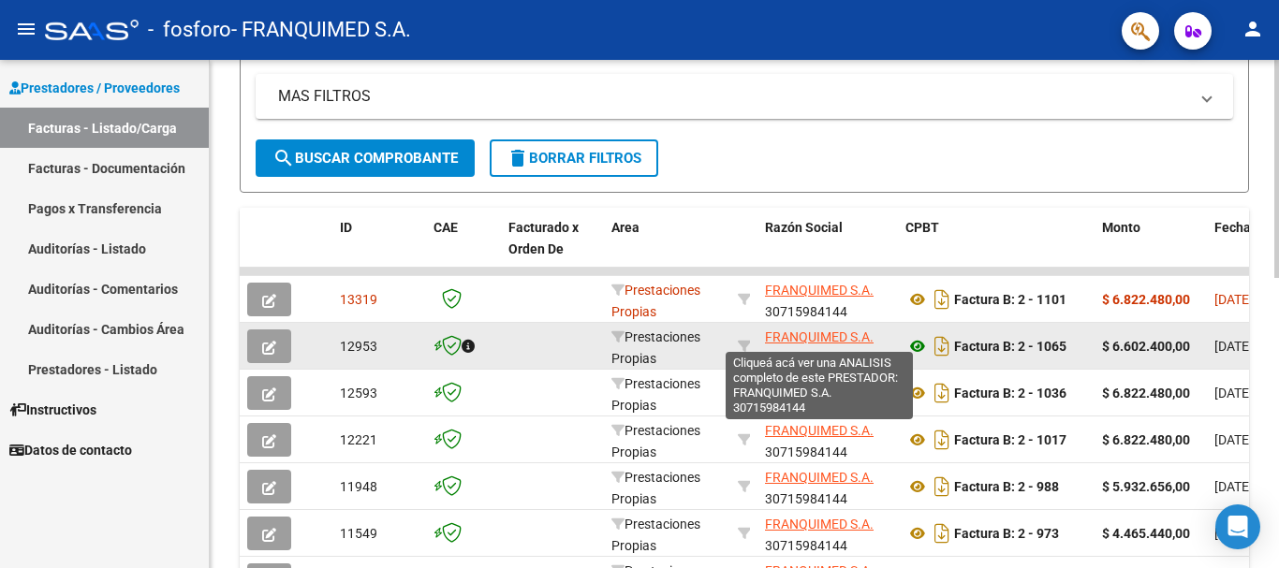
drag, startPoint x: 586, startPoint y: 349, endPoint x: 921, endPoint y: 346, distance: 335.2
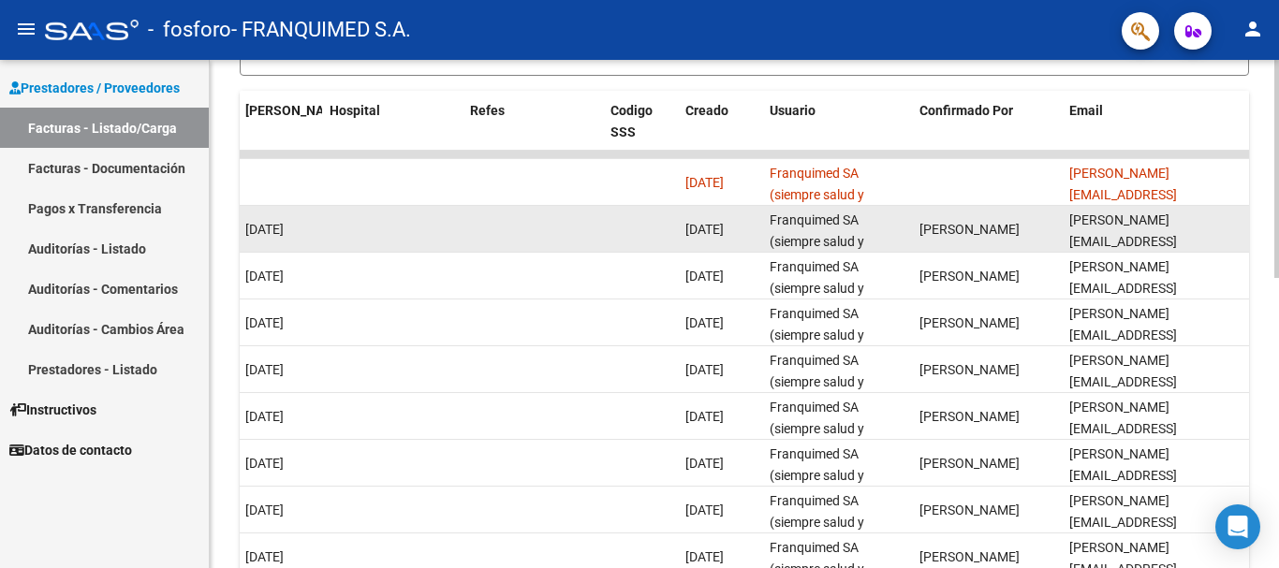
scroll to position [398, 0]
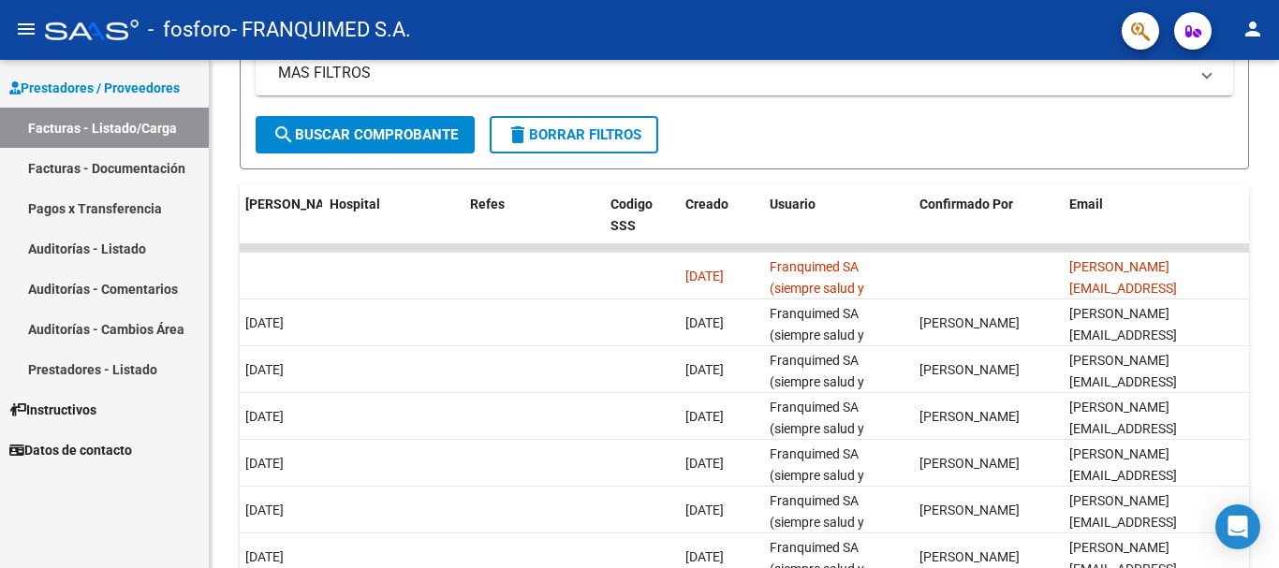
drag, startPoint x: 504, startPoint y: 336, endPoint x: 31, endPoint y: 336, distance: 472.9
click at [31, 336] on mat-sidenav-container "Prestadores / Proveedores Facturas - Listado/Carga Facturas - Documentación Pag…" at bounding box center [639, 314] width 1279 height 508
